Goal: Complete application form

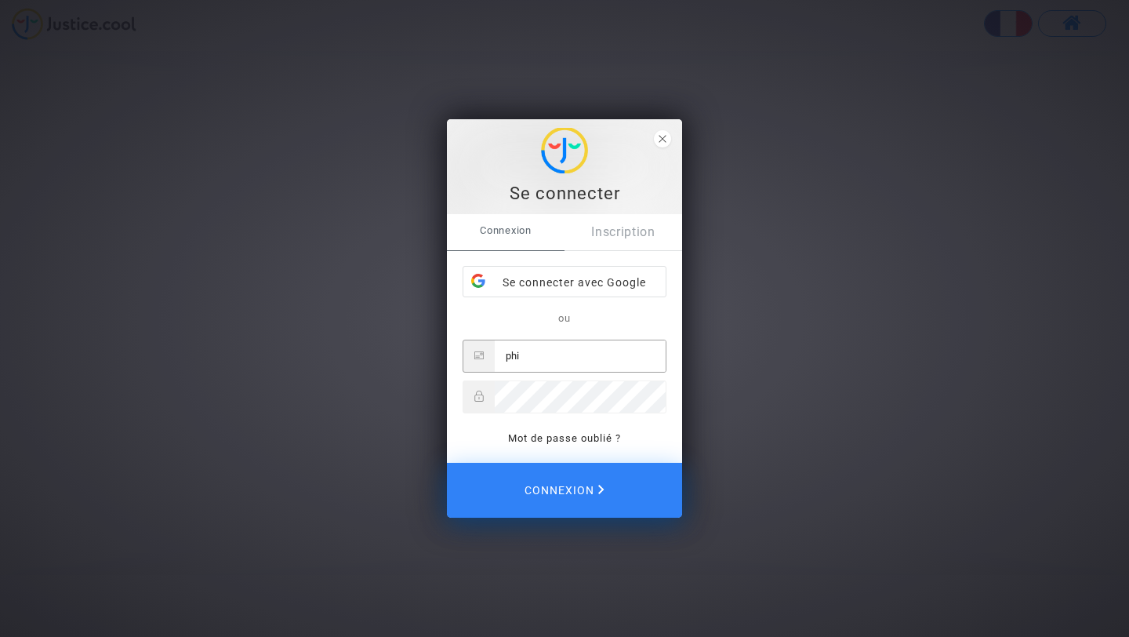
type input "[EMAIL_ADDRESS][DOMAIN_NAME]"
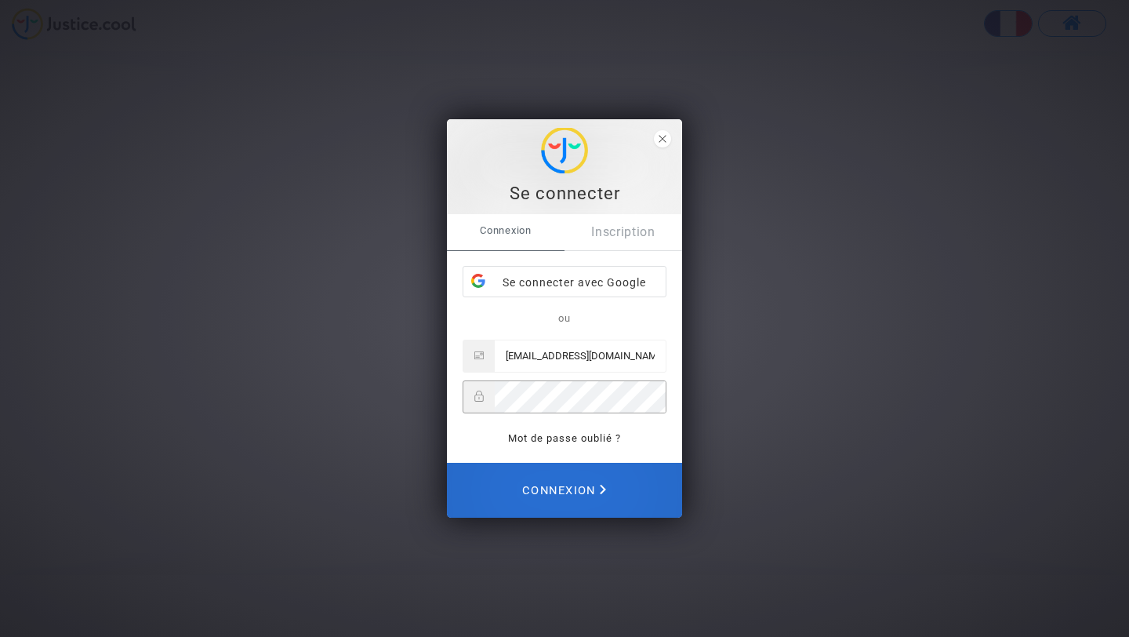
click at [545, 491] on span "Connexion" at bounding box center [564, 490] width 84 height 35
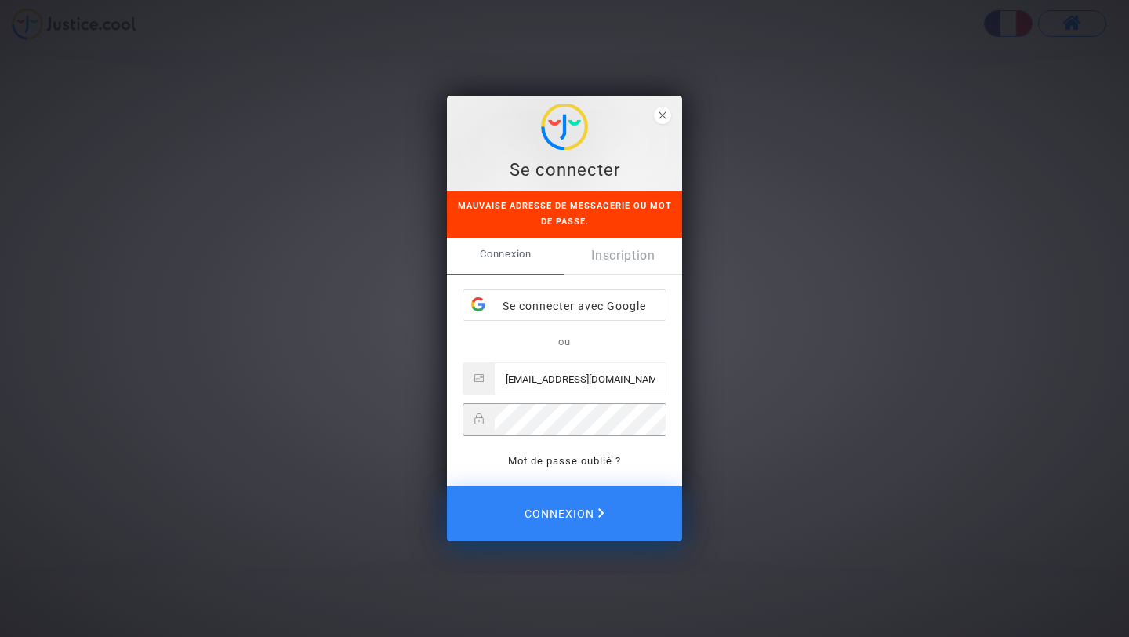
click at [431, 420] on div "Se connecter Mauvaise adresse de messagerie ou mot de passe. Connexion Inscript…" at bounding box center [564, 318] width 1129 height 637
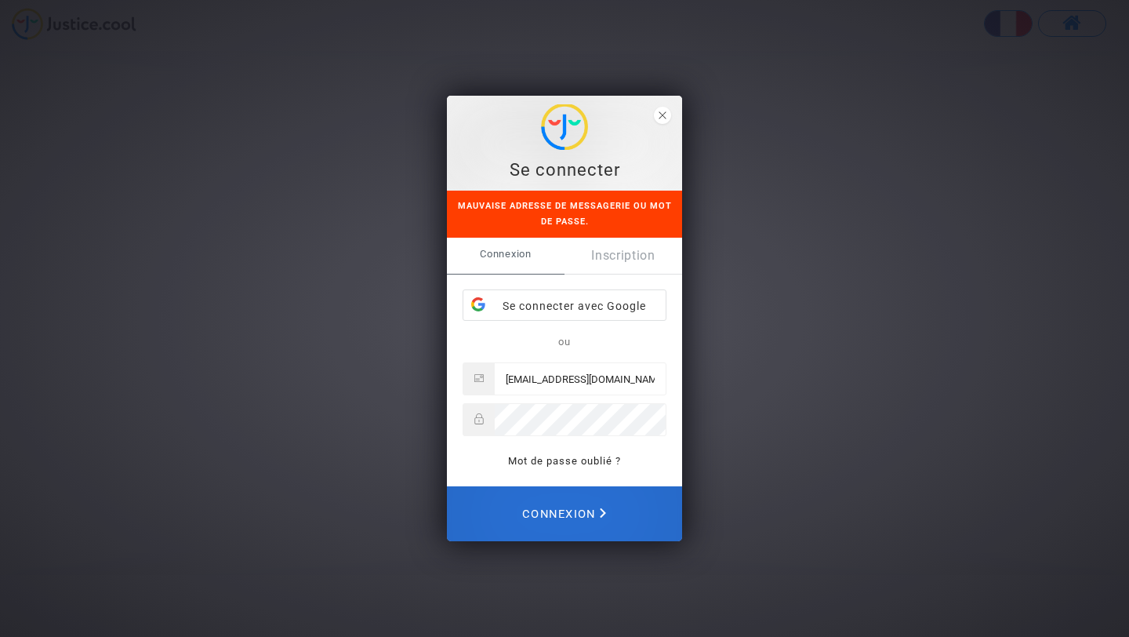
click at [549, 508] on span "Connexion" at bounding box center [564, 513] width 84 height 35
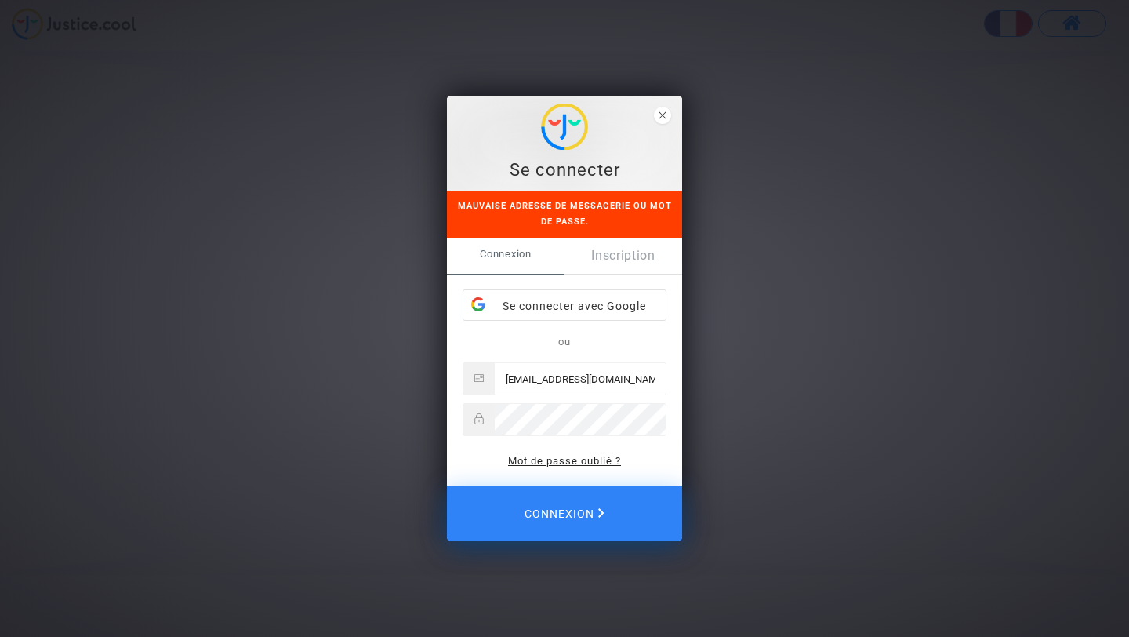
click at [561, 460] on link "Mot de passe oublié ?" at bounding box center [564, 461] width 113 height 12
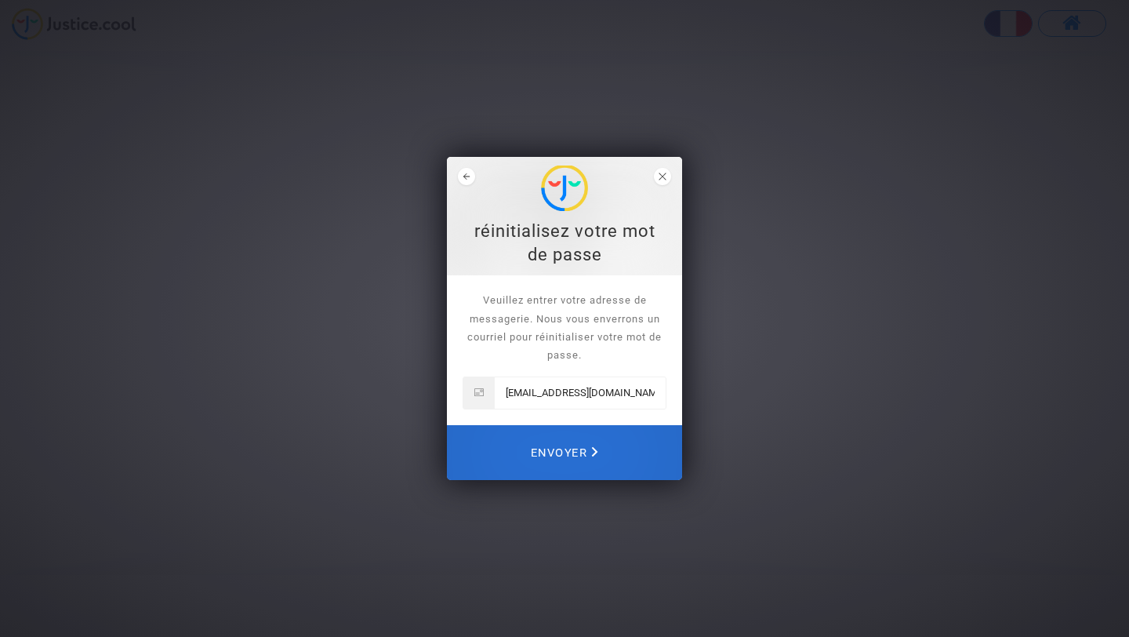
click at [563, 449] on span "Envoyer" at bounding box center [564, 452] width 67 height 35
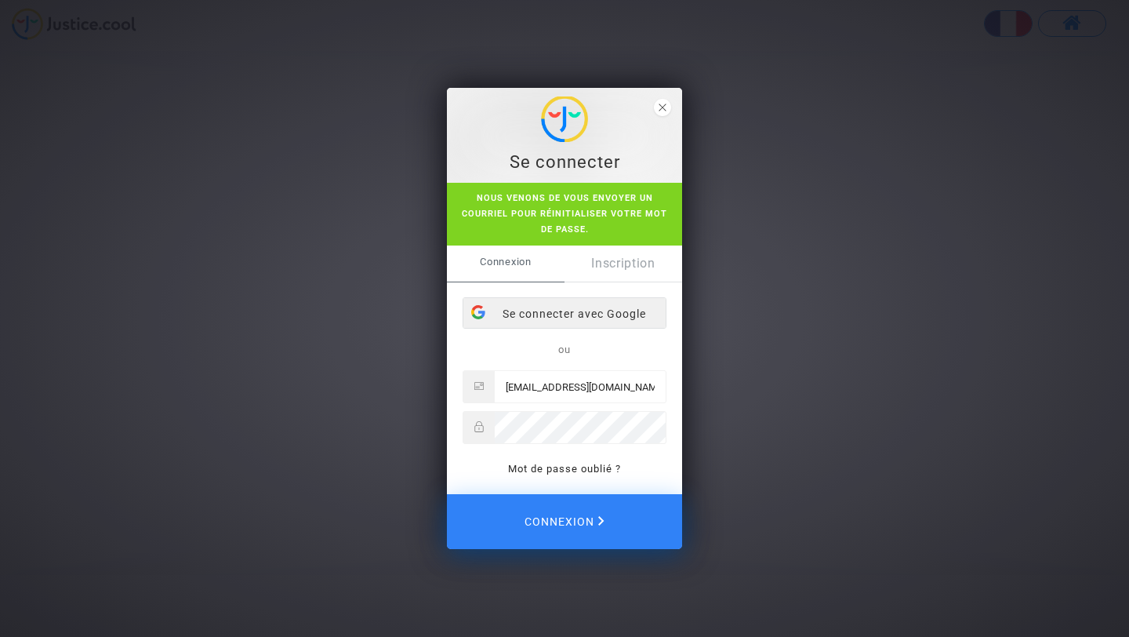
click at [529, 314] on div "Se connecter avec Google" at bounding box center [564, 313] width 202 height 31
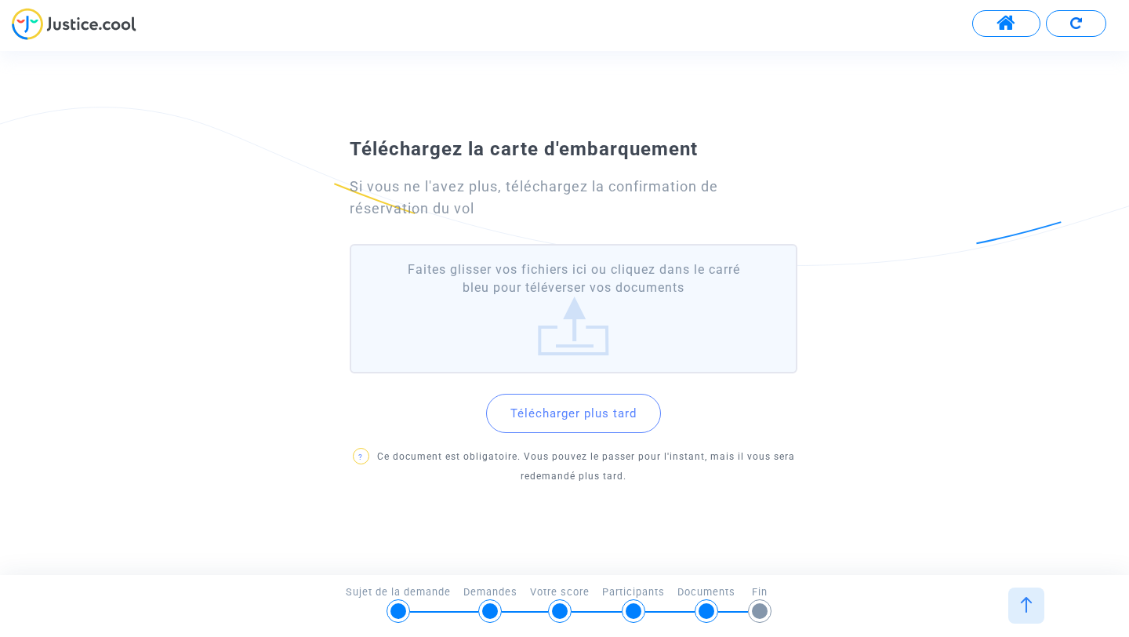
click at [565, 319] on label "Faites glisser vos fichiers ici ou cliquez dans le carré bleu pour téléverser v…" at bounding box center [574, 308] width 448 height 129
click at [0, 0] on input "Faites glisser vos fichiers ici ou cliquez dans le carré bleu pour téléverser v…" at bounding box center [0, 0] width 0 height 0
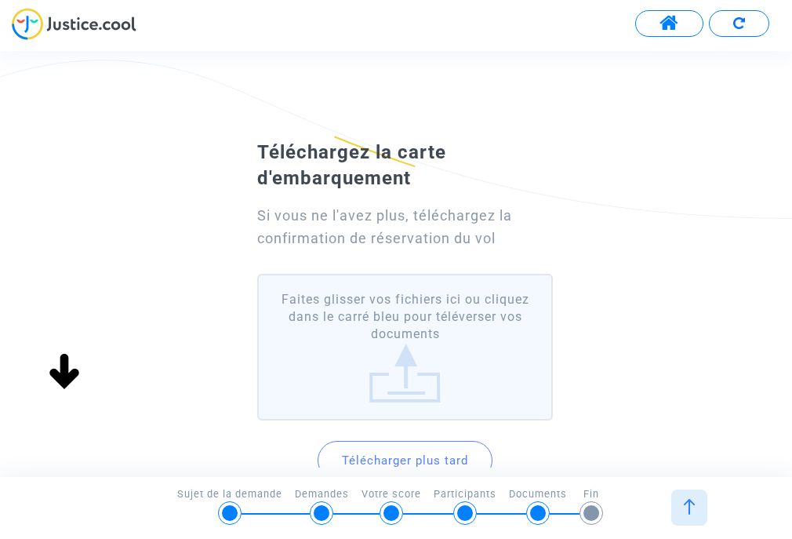
click at [396, 362] on label "Faites glisser vos fichiers ici ou cliquez dans le carré bleu pour téléverser v…" at bounding box center [405, 347] width 296 height 147
click at [0, 0] on input "Faites glisser vos fichiers ici ou cliquez dans le carré bleu pour téléverser v…" at bounding box center [0, 0] width 0 height 0
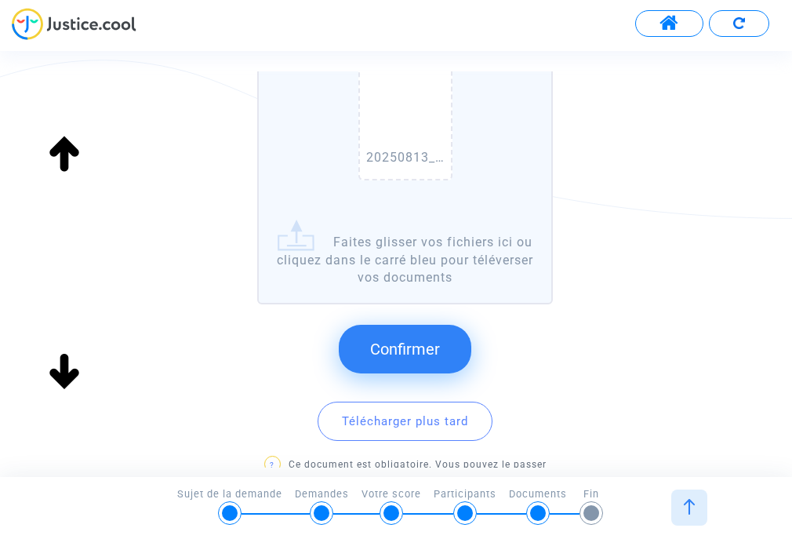
scroll to position [320, 0]
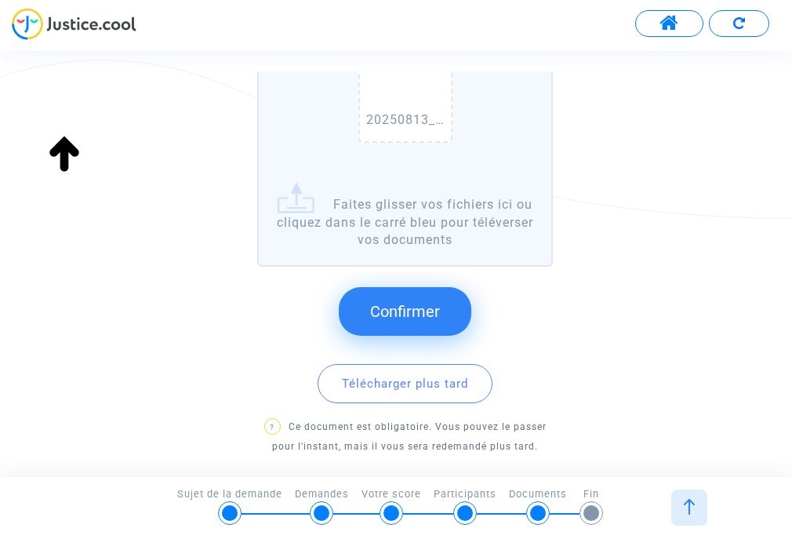
click at [392, 304] on span "Confirmer" at bounding box center [405, 311] width 70 height 19
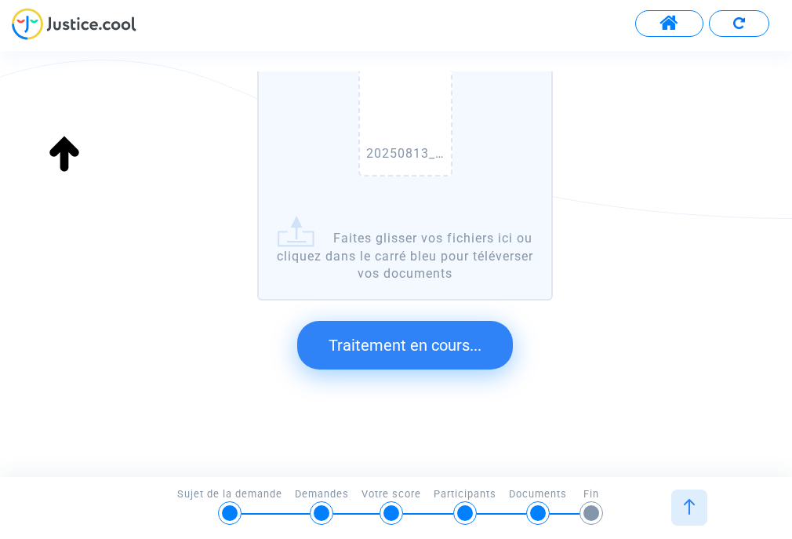
scroll to position [0, 0]
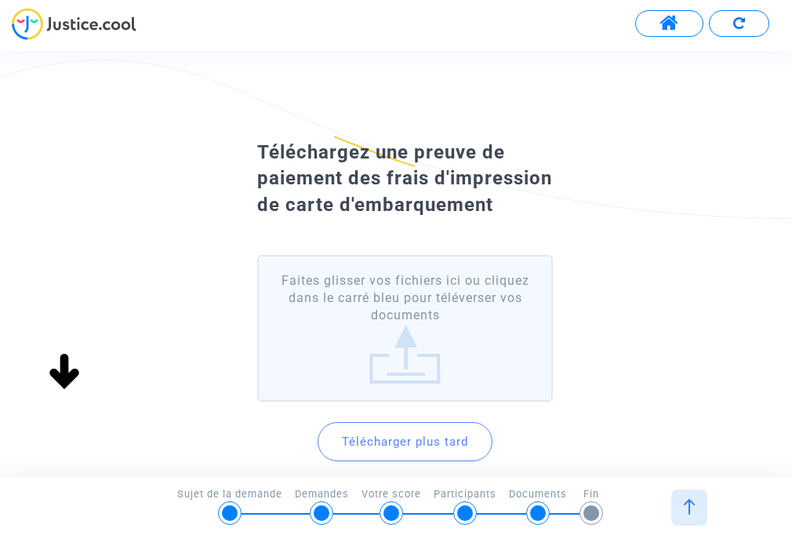
click at [402, 370] on label "Faites glisser vos fichiers ici ou cliquez dans le carré bleu pour téléverser v…" at bounding box center [405, 328] width 296 height 147
click at [0, 0] on input "Faites glisser vos fichiers ici ou cliquez dans le carré bleu pour téléverser v…" at bounding box center [0, 0] width 0 height 0
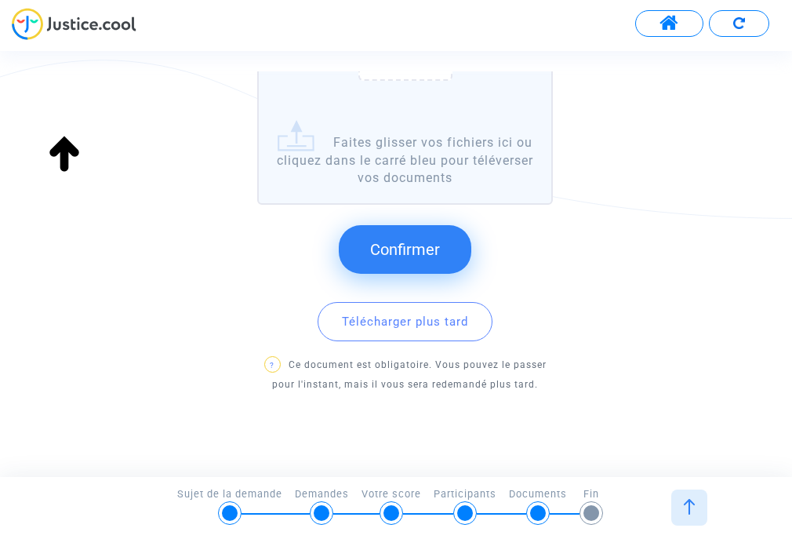
scroll to position [374, 0]
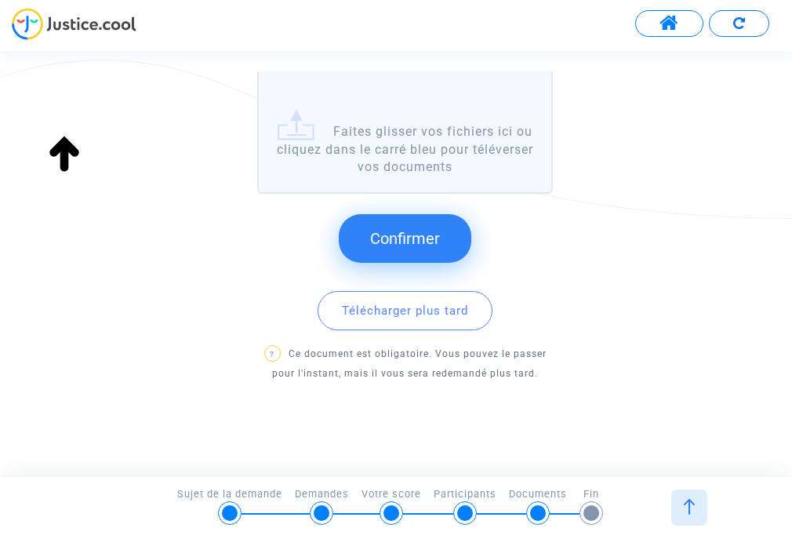
click at [418, 249] on button "Confirmer" at bounding box center [405, 238] width 133 height 49
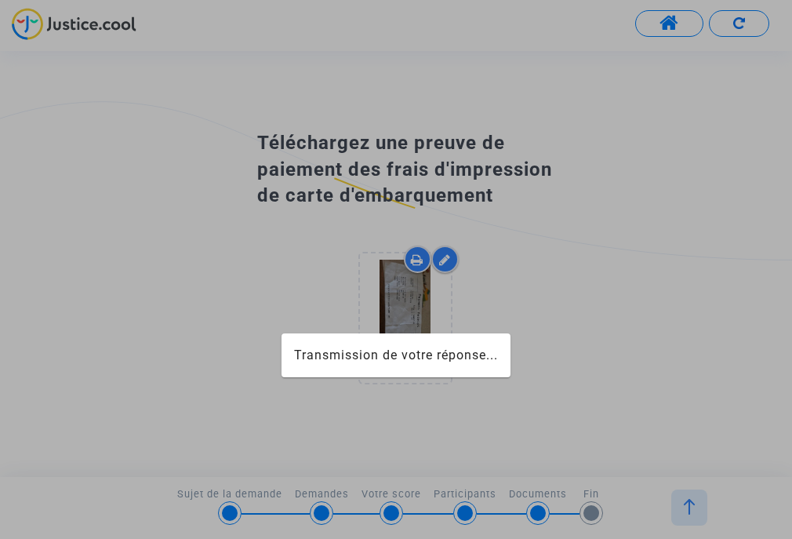
scroll to position [0, 0]
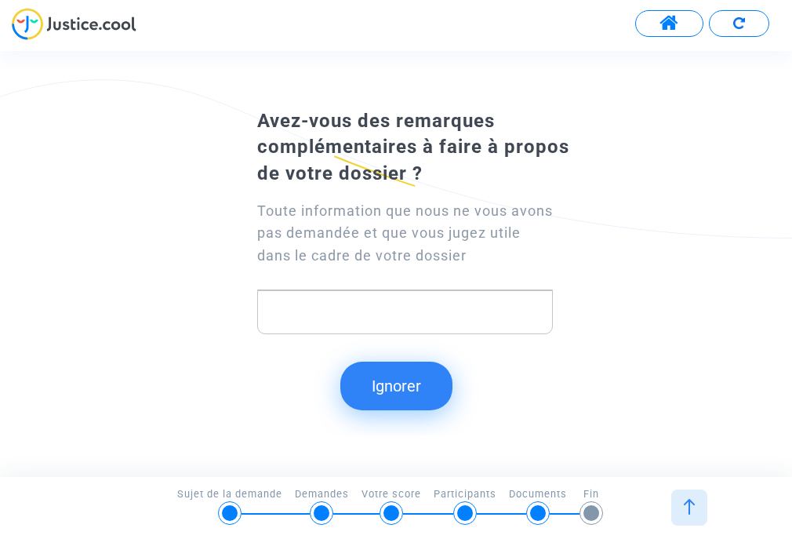
click at [396, 387] on button "Ignorer" at bounding box center [396, 386] width 112 height 49
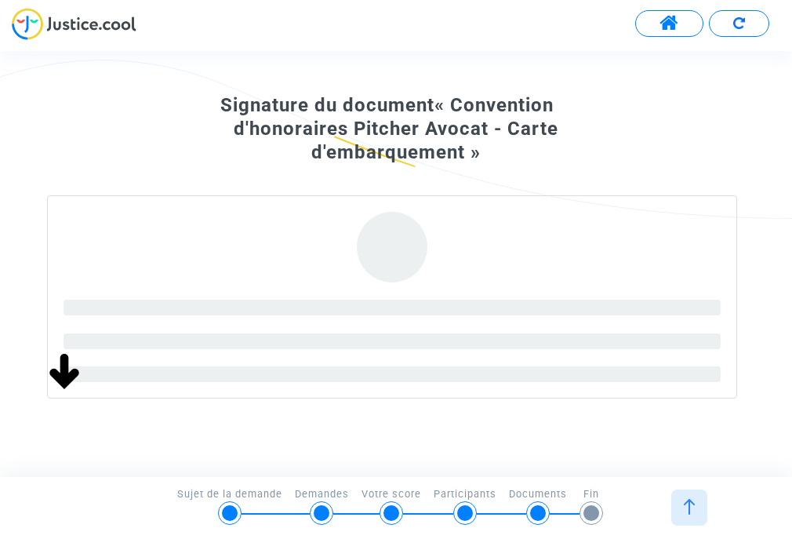
scroll to position [222, 0]
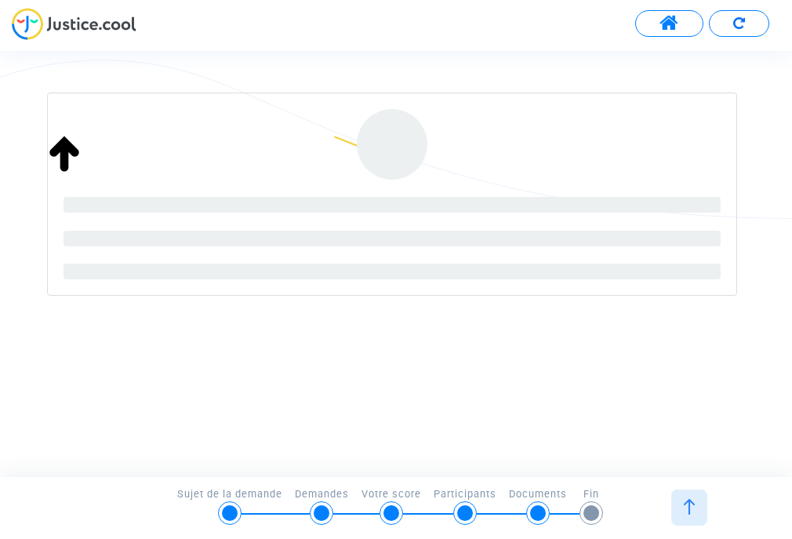
click at [64, 379] on div "Signature du document « Convention d'honoraires Pitcher Avocat - Carte d'embarq…" at bounding box center [396, 150] width 792 height 477
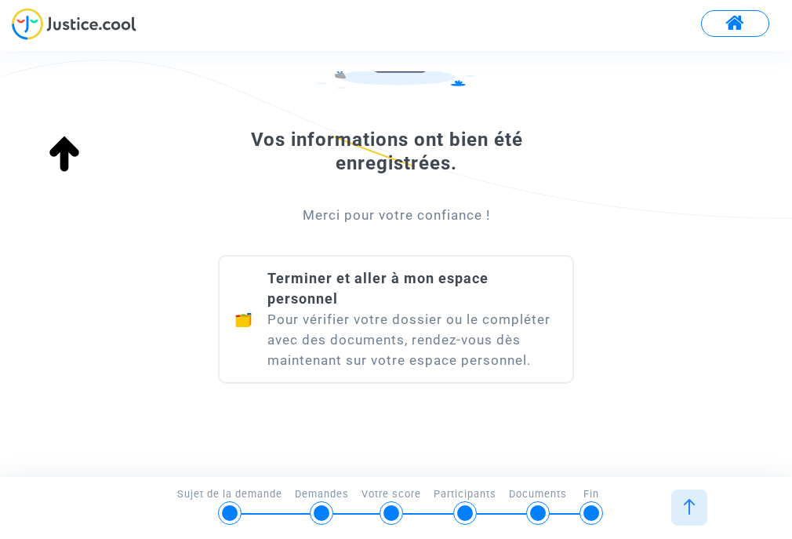
scroll to position [213, 0]
